Goal: Task Accomplishment & Management: Complete application form

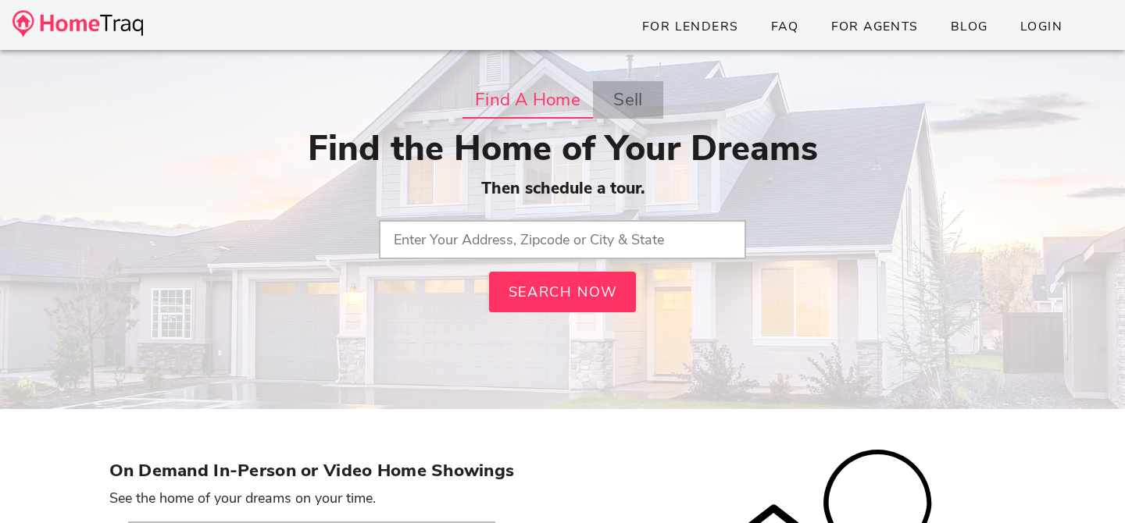
click at [630, 89] on strong "sell" at bounding box center [627, 100] width 29 height 28
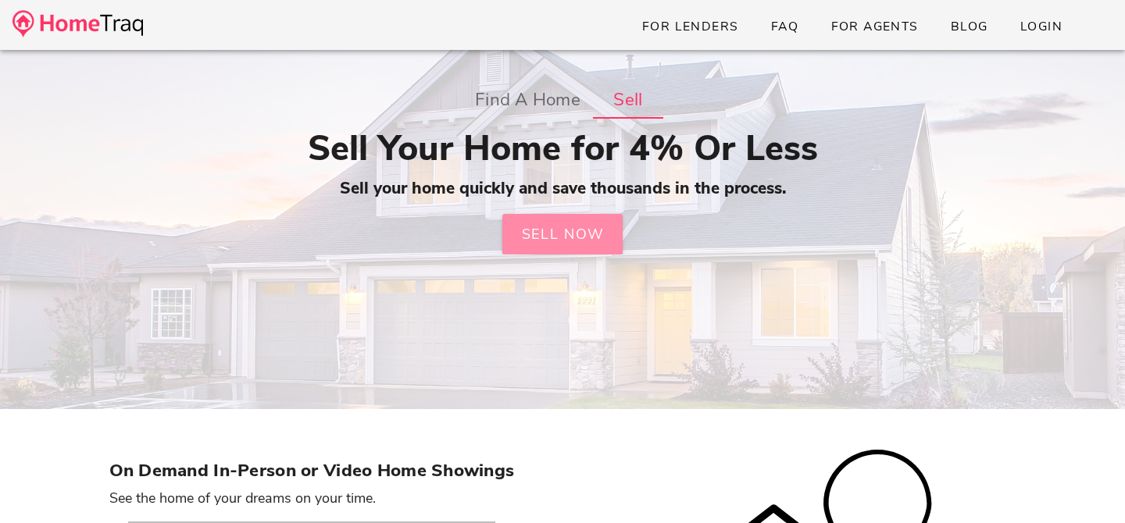
click at [569, 241] on span "Sell Now" at bounding box center [562, 234] width 84 height 19
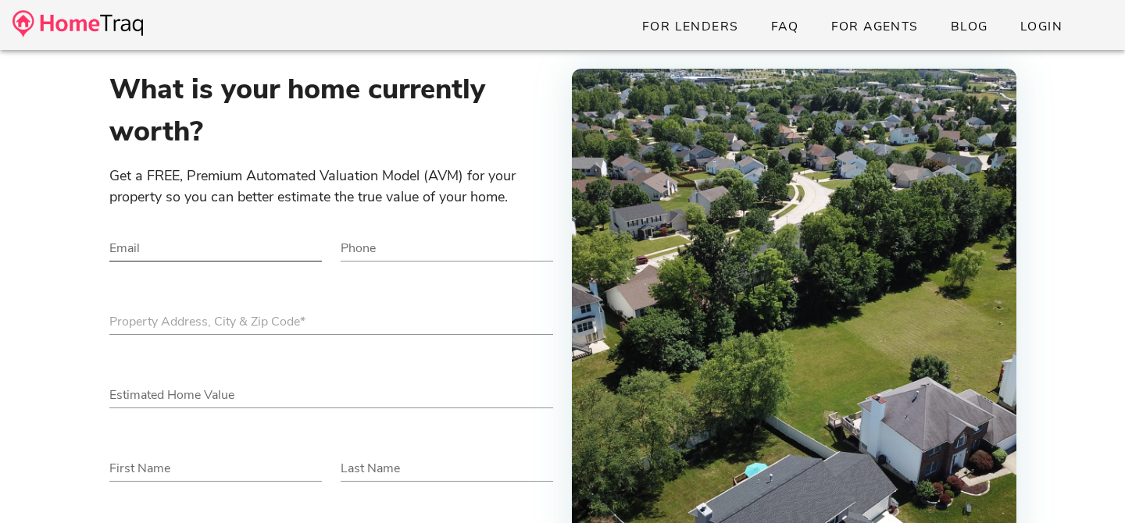
click at [220, 259] on div "Email" at bounding box center [215, 248] width 212 height 25
type input "madi.ryan92@gmail.com"
type input "2404000690"
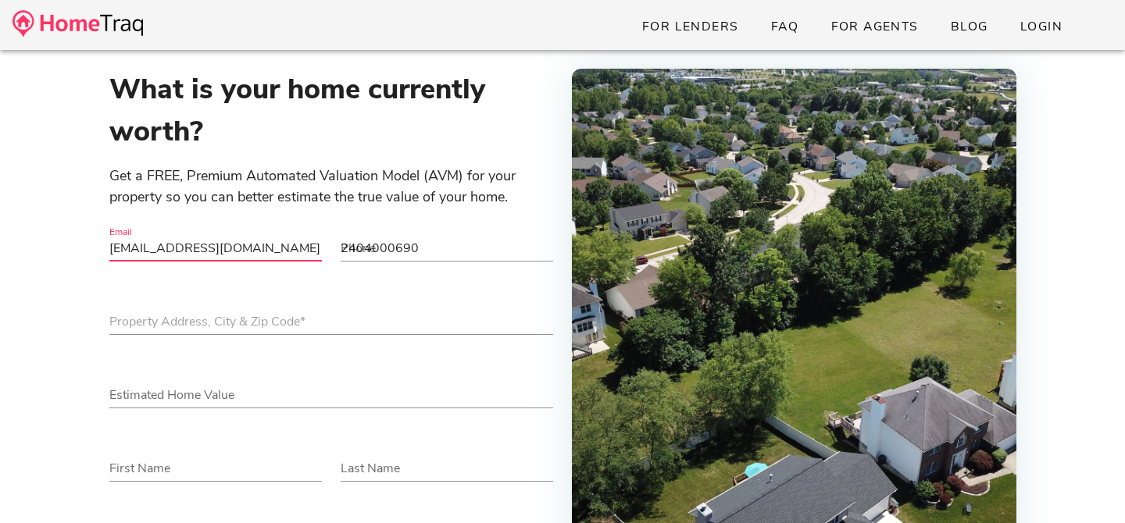
type input "[GEOGRAPHIC_DATA][PERSON_NAME]"
type input "Madison"
type input "Ryan"
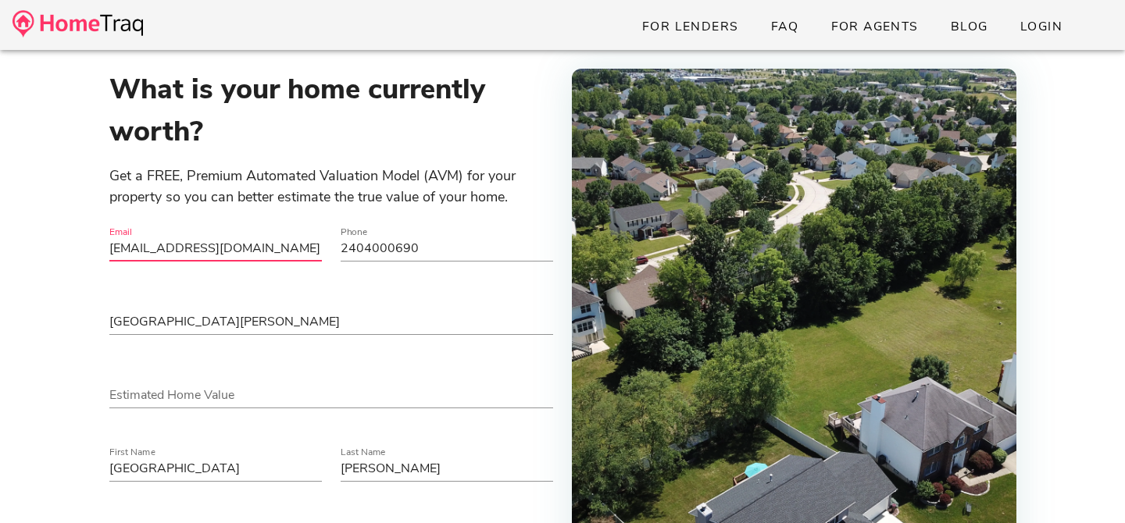
click at [267, 253] on input "madi.ryan92@gmail.com" at bounding box center [215, 248] width 212 height 25
type input "gblezard91@gmail.com"
click at [389, 244] on input "2404000690" at bounding box center [447, 248] width 212 height 25
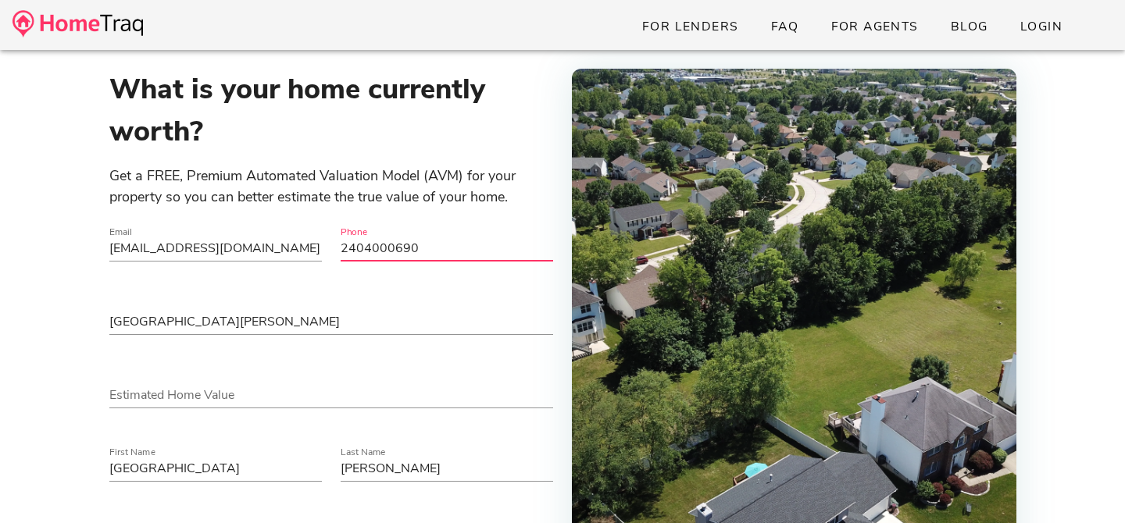
type input "3145622176"
click at [210, 473] on input "Madison" at bounding box center [215, 468] width 212 height 25
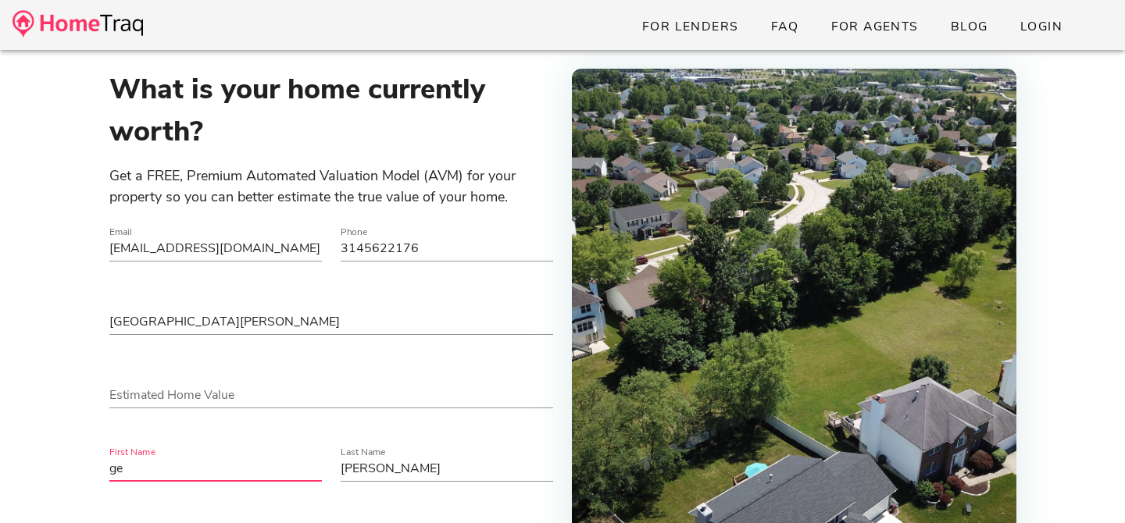
type input "g"
type input "George"
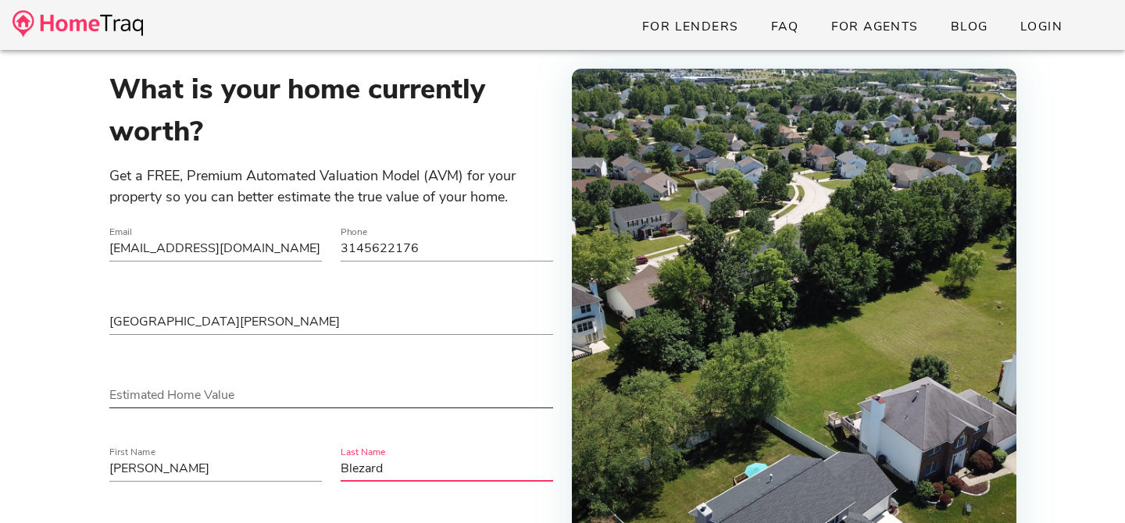
type input "Blezard"
click at [173, 400] on input "Estimated Home Value" at bounding box center [331, 395] width 444 height 25
type input "165000"
click at [74, 419] on div "What is your home currently worth? Get a FREE, Premium Automated Valuation Mode…" at bounding box center [562, 336] width 1125 height 572
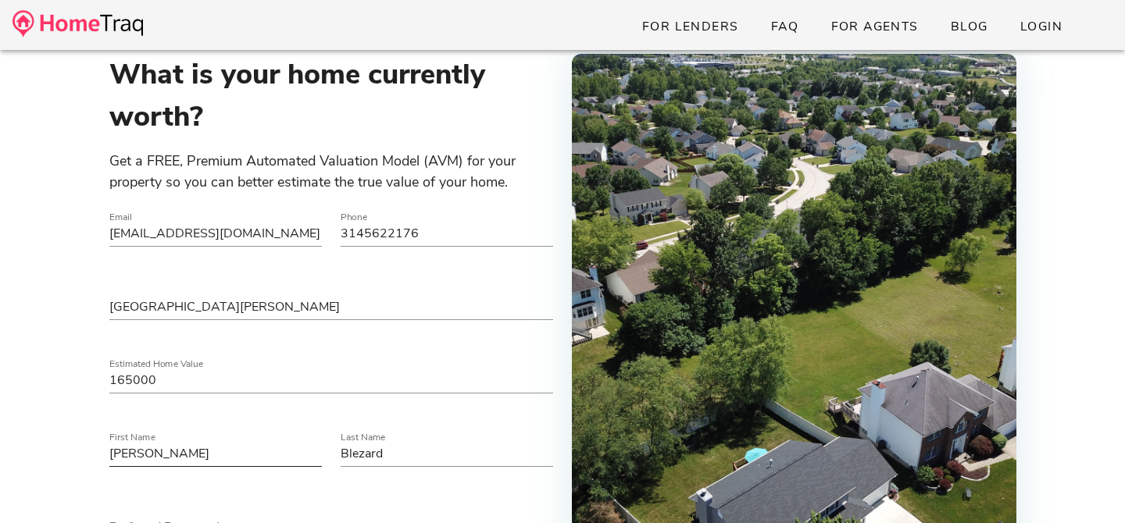
scroll to position [7, 0]
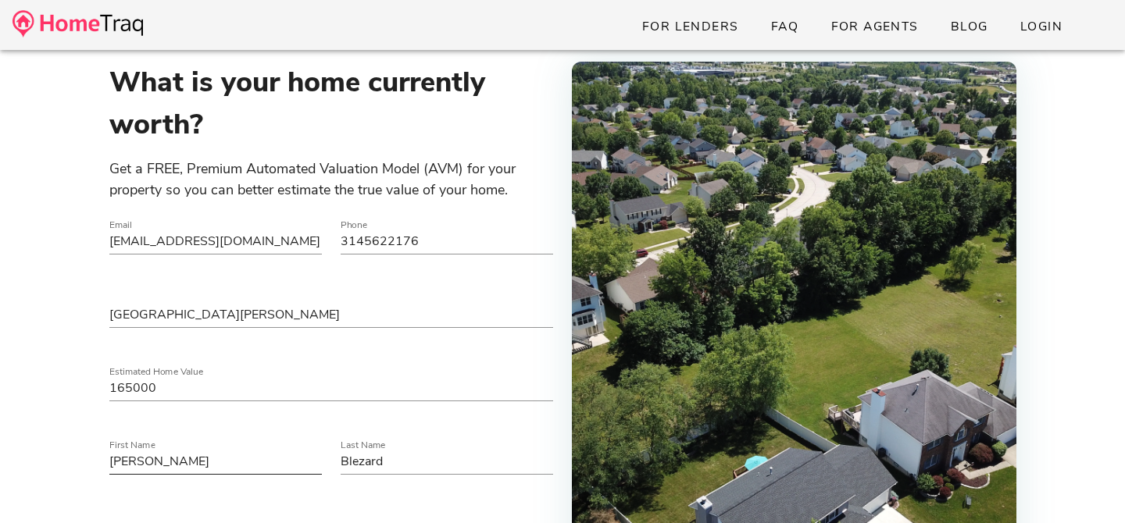
click at [146, 309] on input "[GEOGRAPHIC_DATA][PERSON_NAME]" at bounding box center [331, 314] width 444 height 25
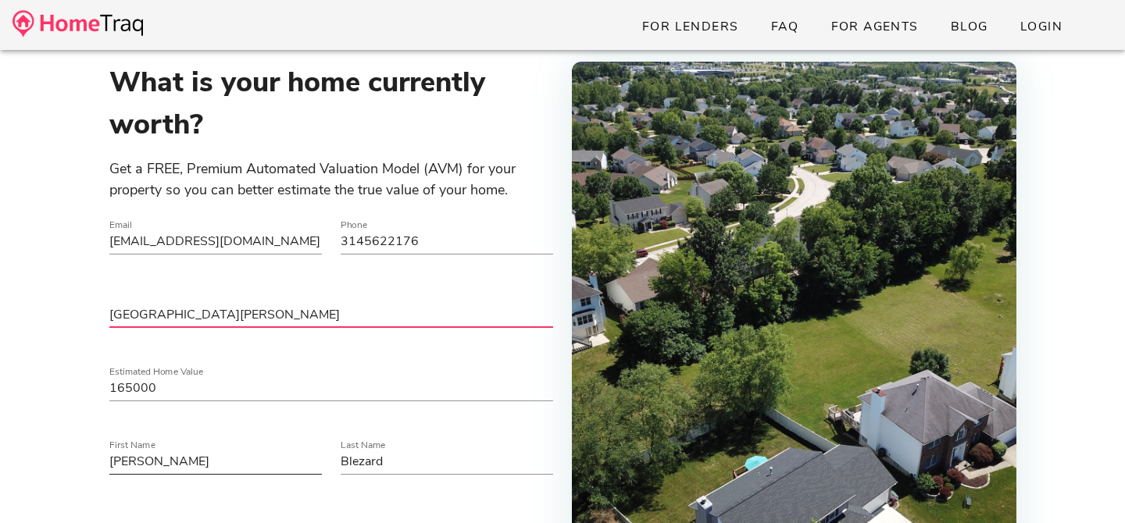
click at [146, 309] on input "[GEOGRAPHIC_DATA][PERSON_NAME]" at bounding box center [331, 314] width 444 height 25
type input "4129 Connecticut Street St. Louis, MO 63116"
click at [66, 408] on div "What is your home currently worth? Get a FREE, Premium Automated Valuation Mode…" at bounding box center [562, 329] width 1125 height 572
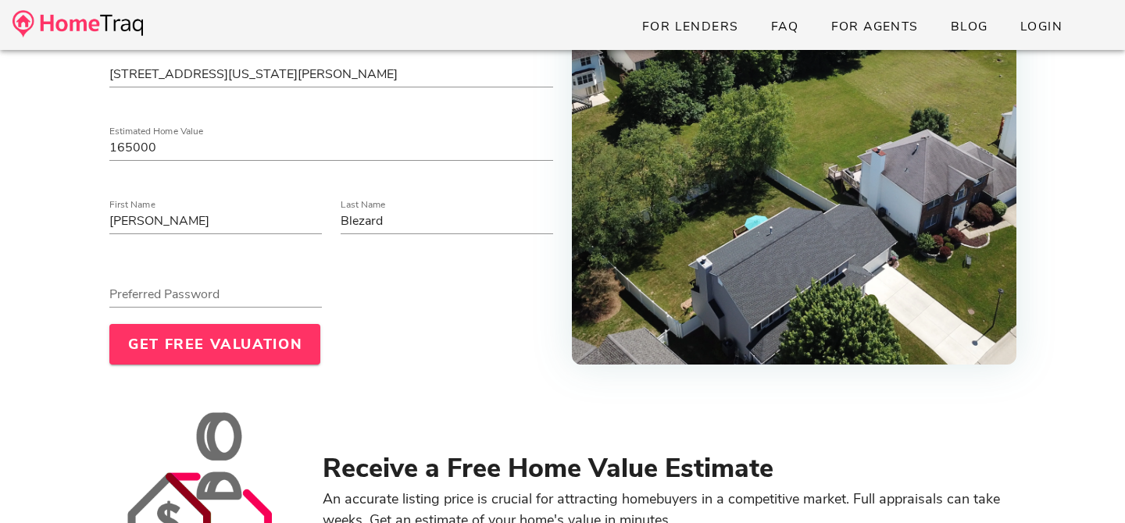
scroll to position [248, 0]
click at [173, 291] on div "Preferred Password" at bounding box center [215, 293] width 212 height 25
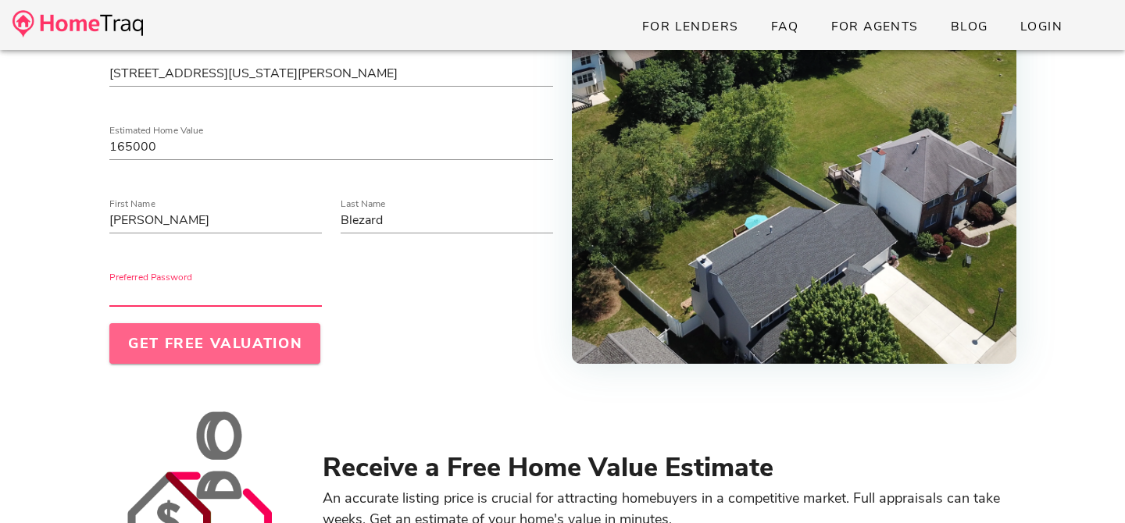
click at [187, 336] on span "Get Free Valuation" at bounding box center [215, 343] width 176 height 19
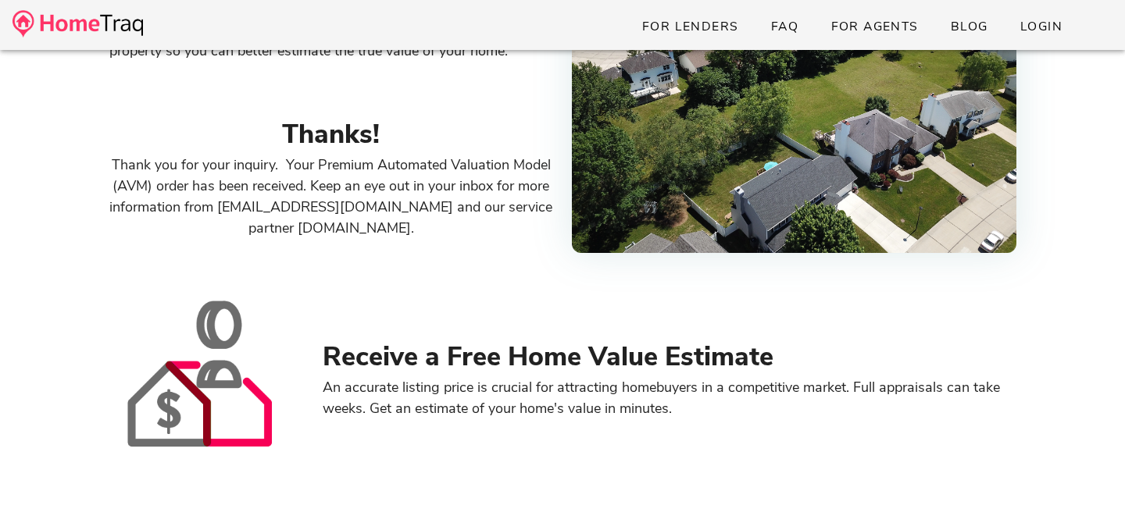
scroll to position [0, 0]
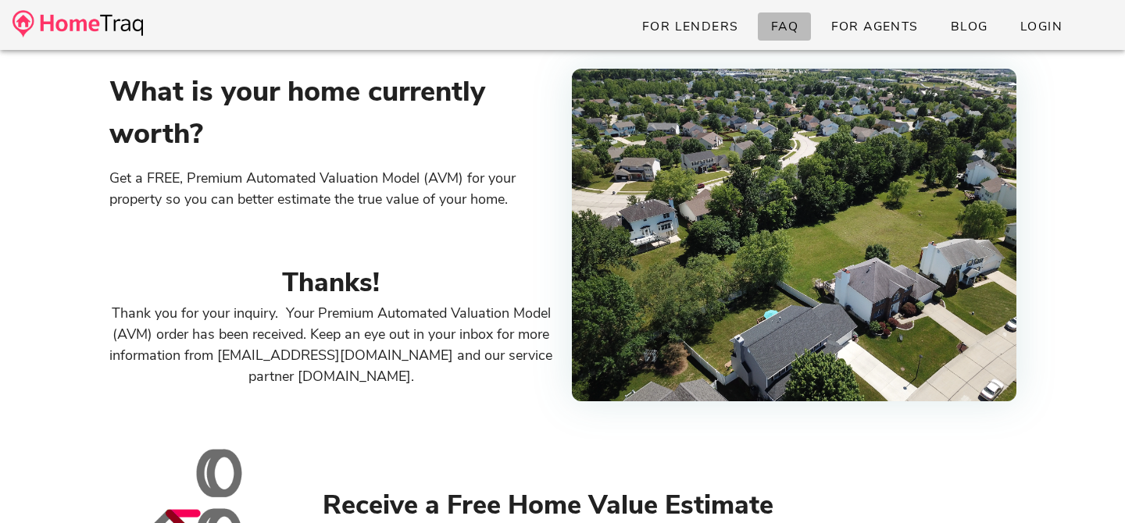
click at [788, 32] on span "FAQ" at bounding box center [784, 26] width 29 height 17
